Goal: Navigation & Orientation: Find specific page/section

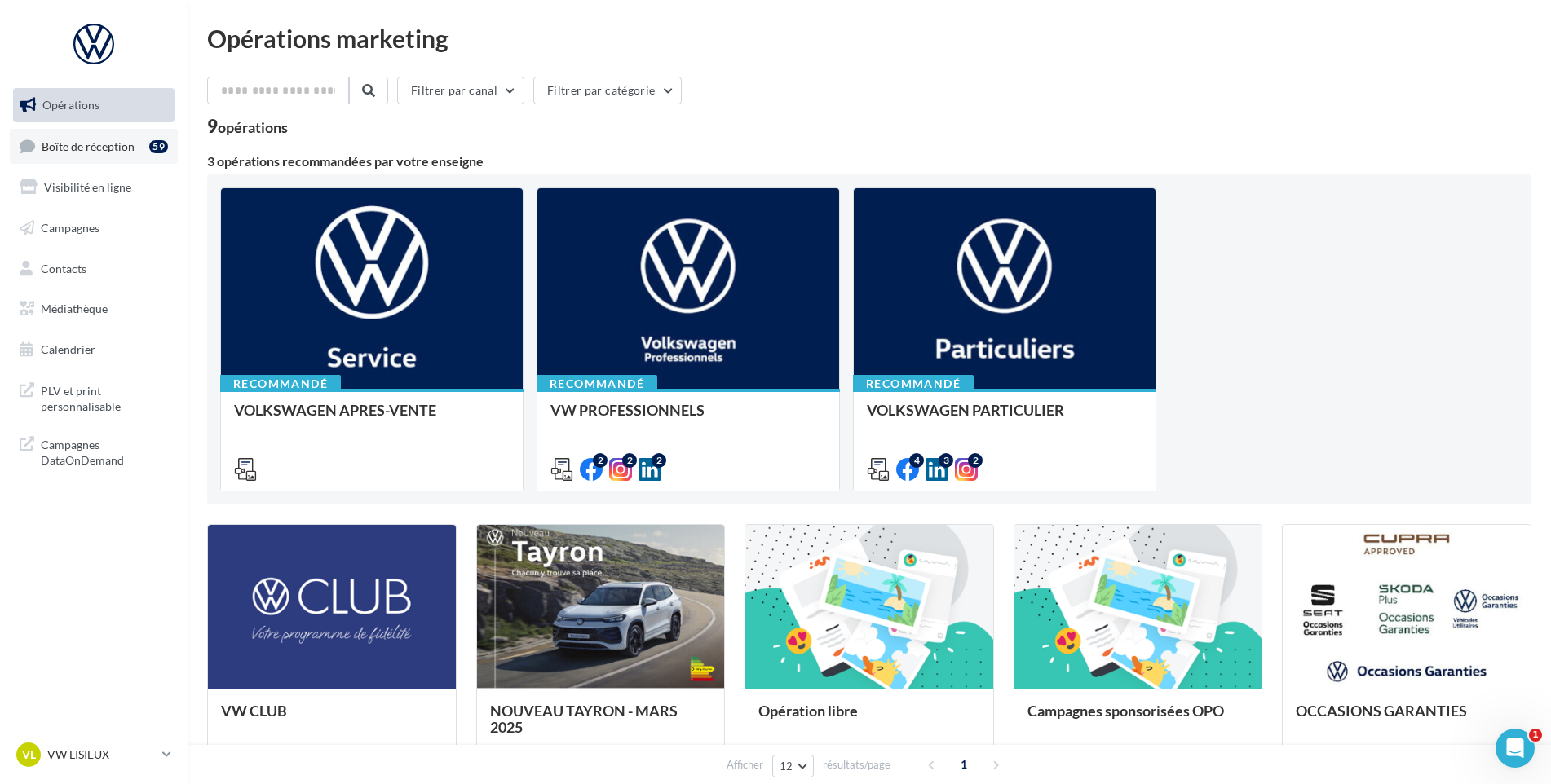
click at [153, 135] on div "59" at bounding box center [162, 146] width 25 height 23
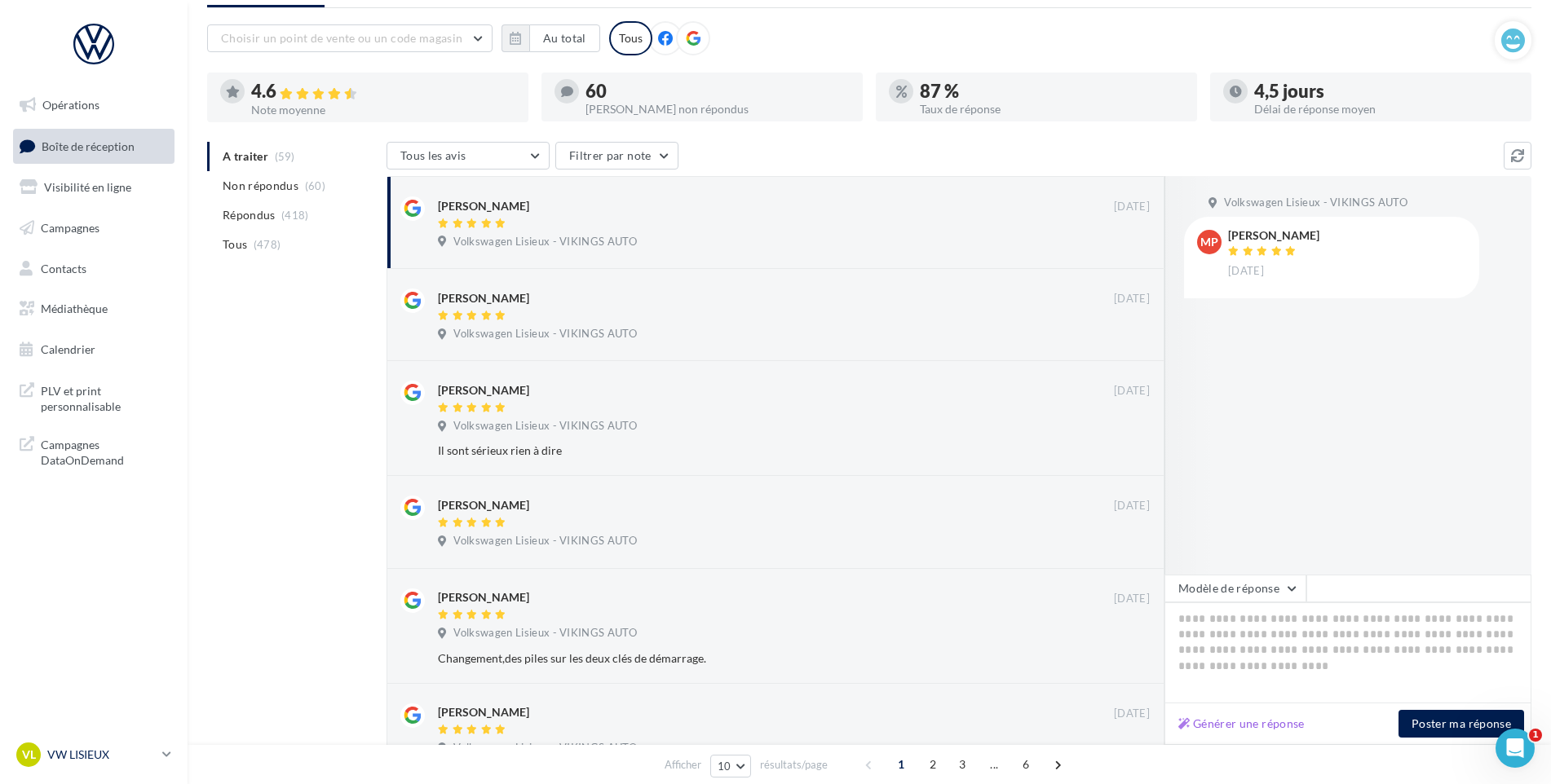
click at [67, 762] on p "VW LISIEUX" at bounding box center [102, 755] width 108 height 16
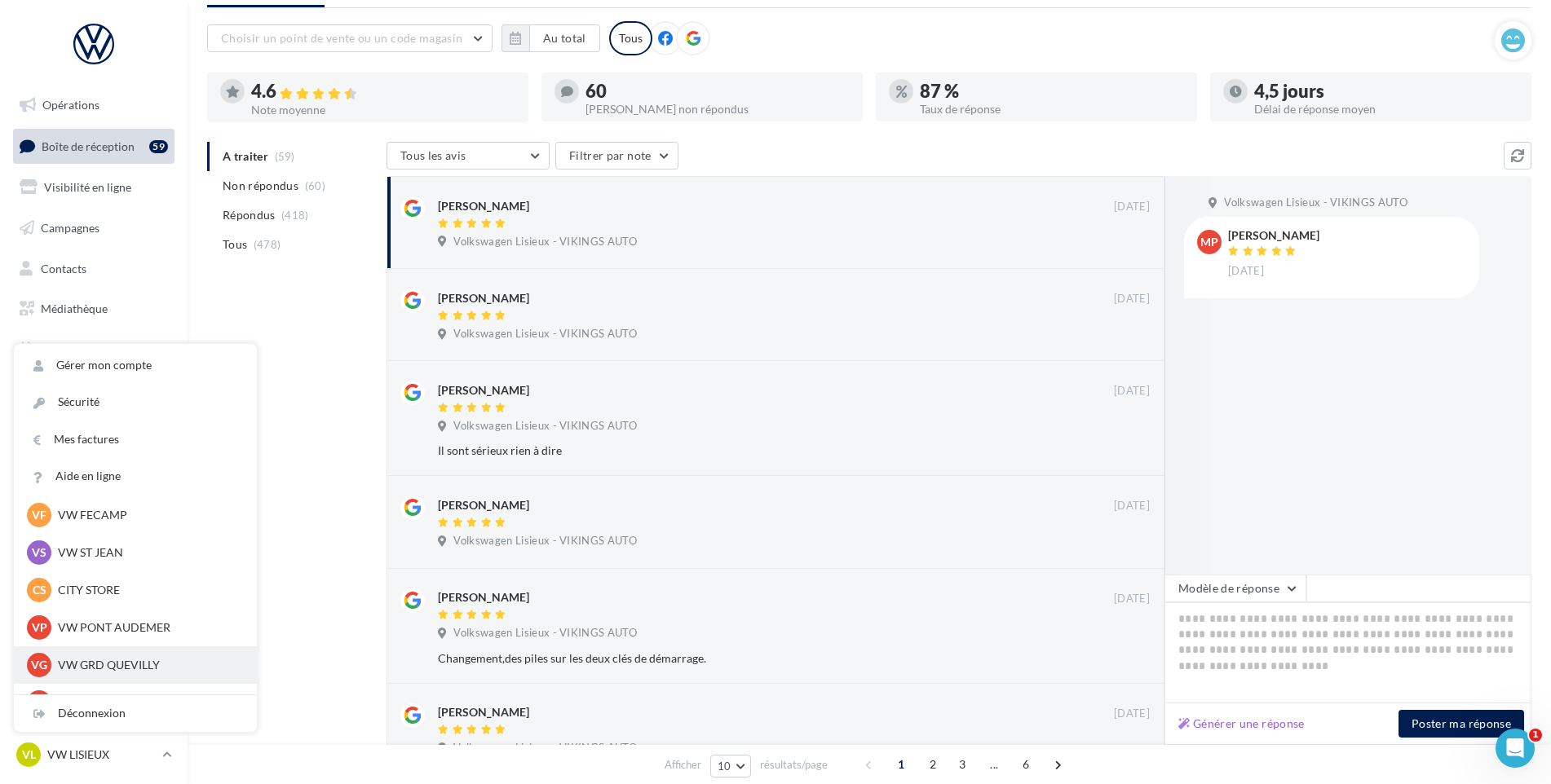
scroll to position [199, 0]
click at [138, 655] on div "VP VW PONT AUDEMER vw-pon-vau" at bounding box center [135, 664] width 217 height 25
